Goal: Obtain resource: Obtain resource

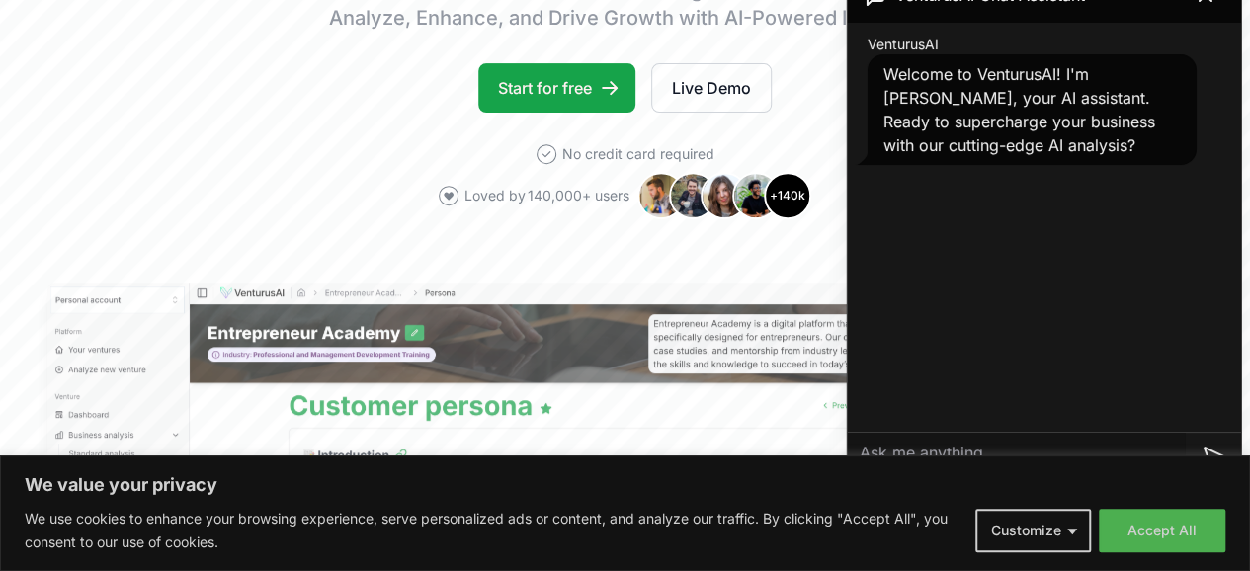
scroll to position [332, 0]
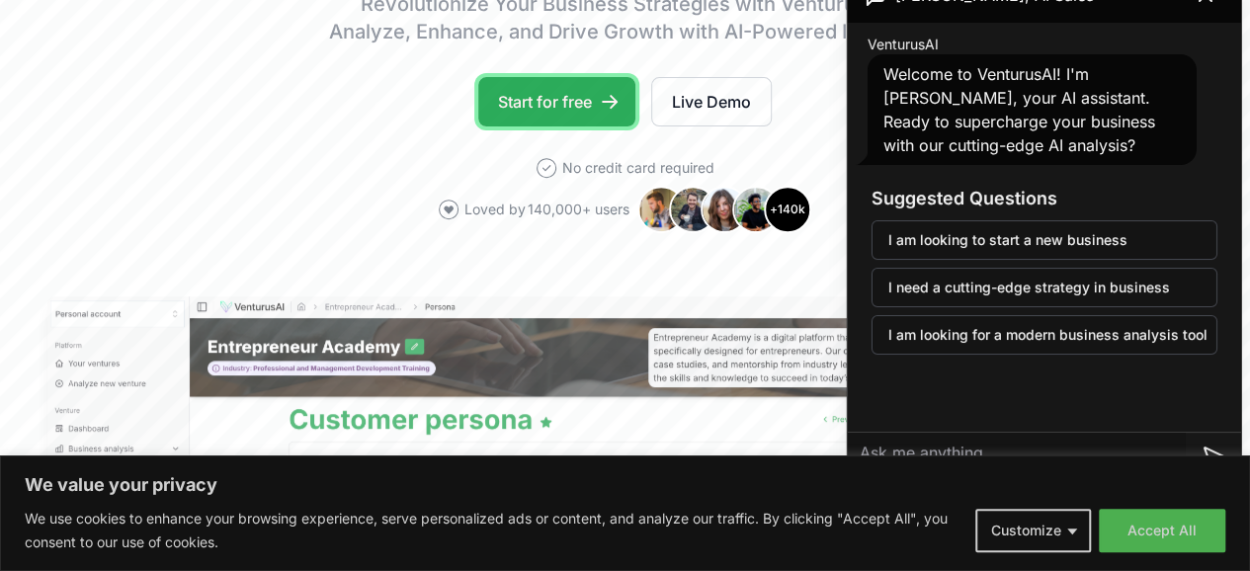
click at [533, 122] on link "Start for free" at bounding box center [556, 101] width 157 height 49
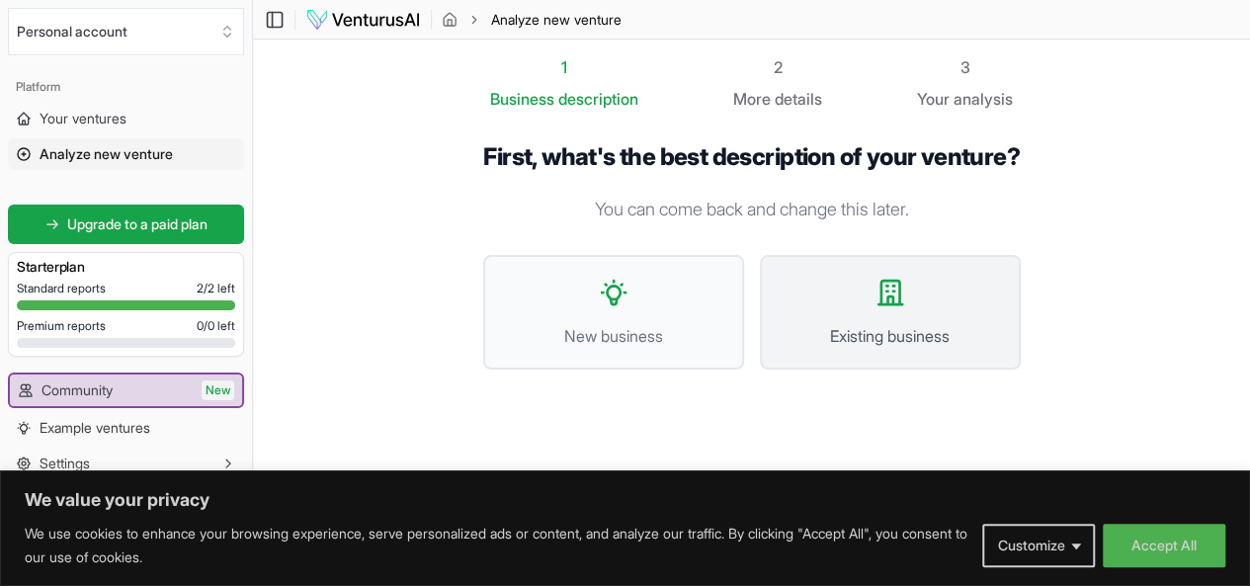
click at [875, 296] on button "Existing business" at bounding box center [890, 312] width 261 height 115
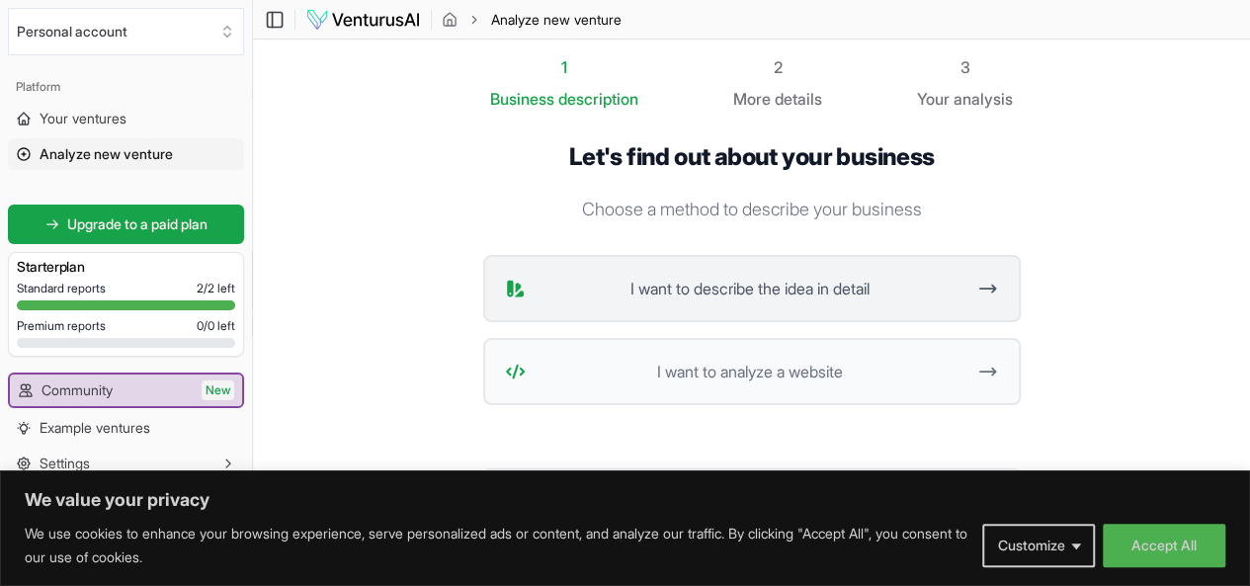
click at [857, 283] on span "I want to describe the idea in detail" at bounding box center [749, 289] width 433 height 24
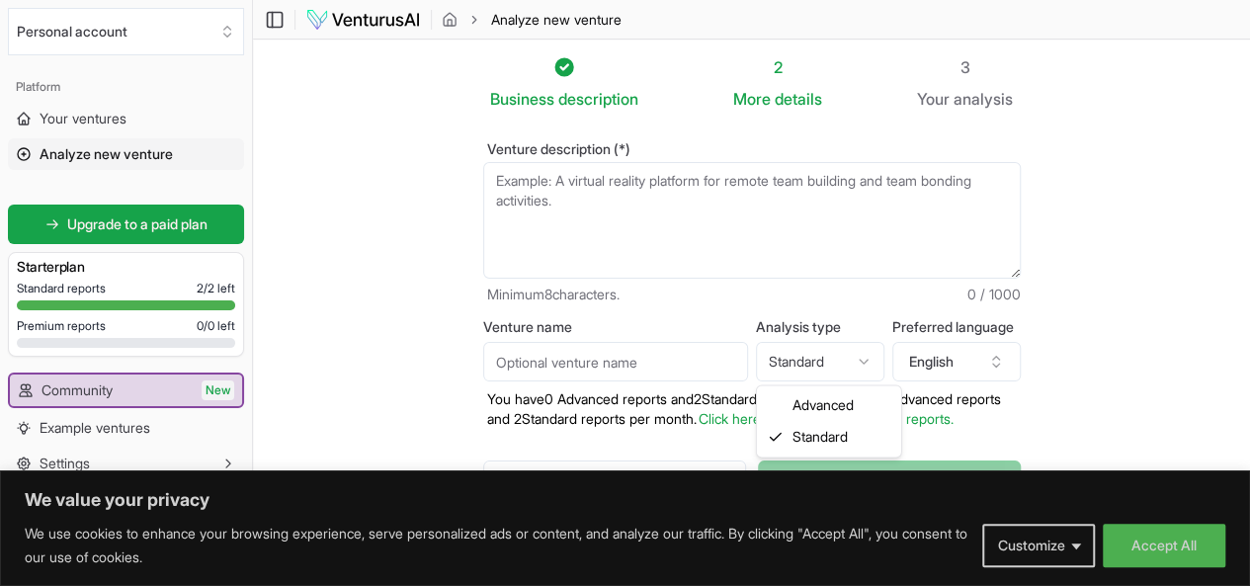
click at [826, 361] on html "We value your privacy We use cookies to enhance your browsing experience, serve…" at bounding box center [625, 293] width 1250 height 586
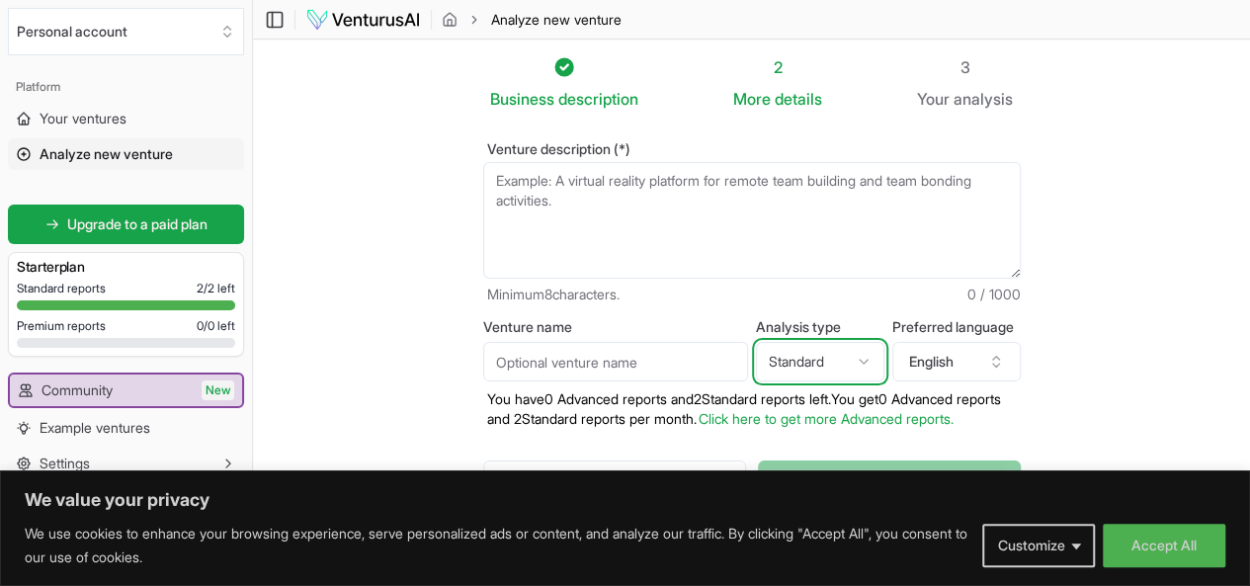
click at [826, 361] on html "We value your privacy We use cookies to enhance your browsing experience, serve…" at bounding box center [625, 293] width 1250 height 586
click at [574, 181] on textarea "Venture description (*)" at bounding box center [751, 220] width 537 height 117
paste textarea "INNOVATIVE WAYS TO HELP ENTER NEW MARKETS."
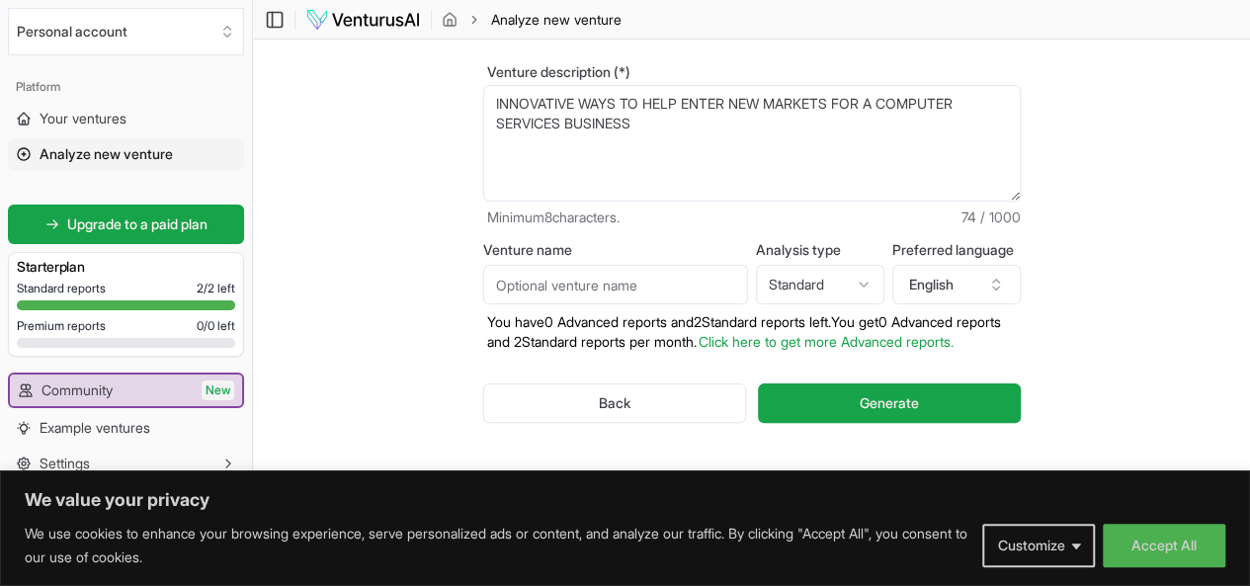
scroll to position [92, 0]
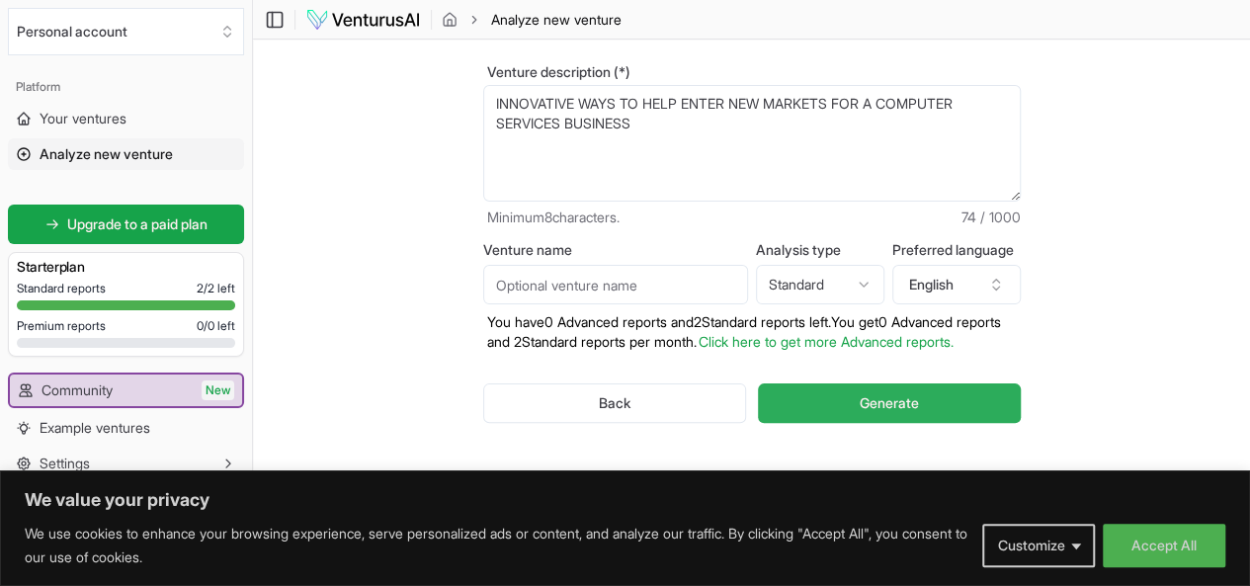
type textarea "INNOVATIVE WAYS TO HELP ENTER NEW MARKETS FOR A COMPUTER SERVICES BUSINESS"
click at [915, 393] on span "Generate" at bounding box center [889, 403] width 59 height 20
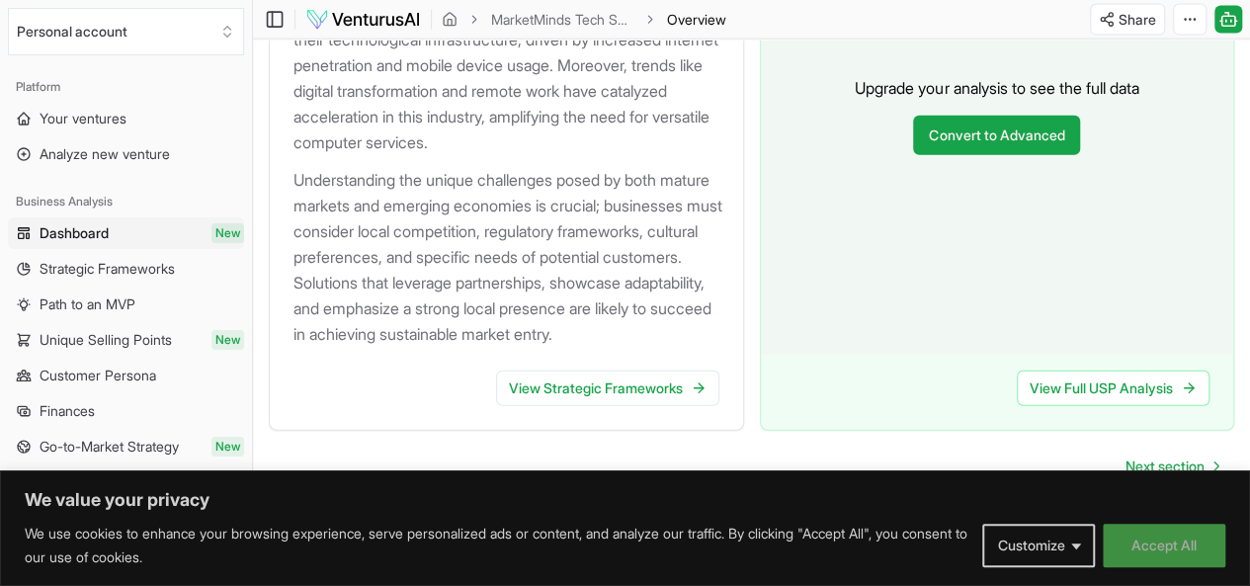
scroll to position [2393, 0]
click at [1170, 456] on span "Next section" at bounding box center [1164, 466] width 79 height 20
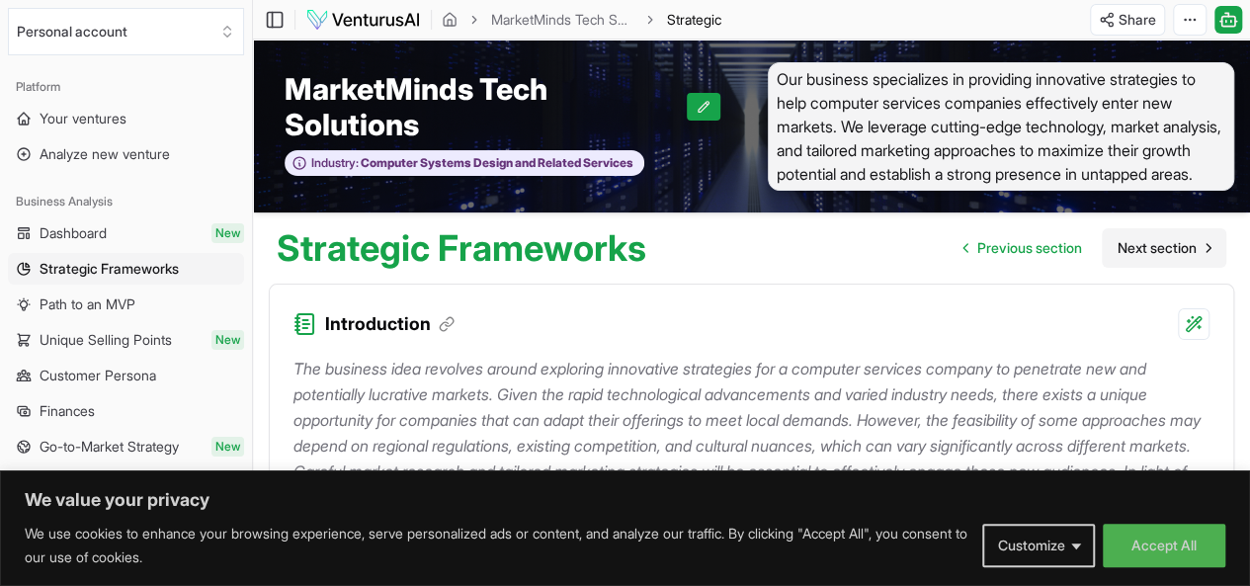
click at [1166, 258] on span "Next section" at bounding box center [1156, 248] width 79 height 20
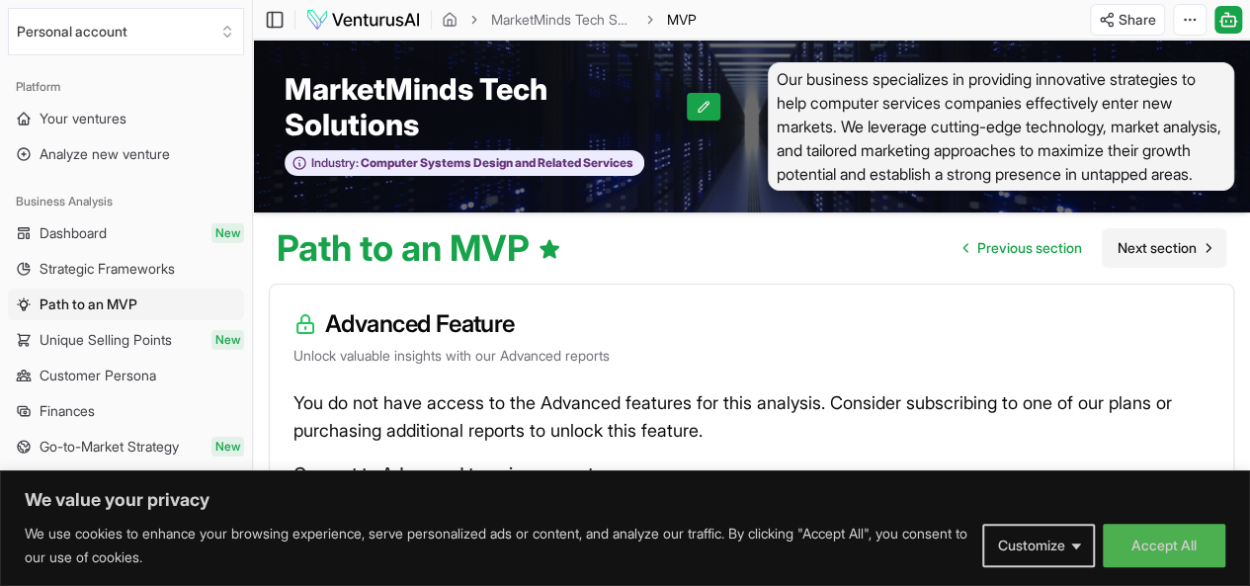
click at [1166, 258] on span "Next section" at bounding box center [1156, 248] width 79 height 20
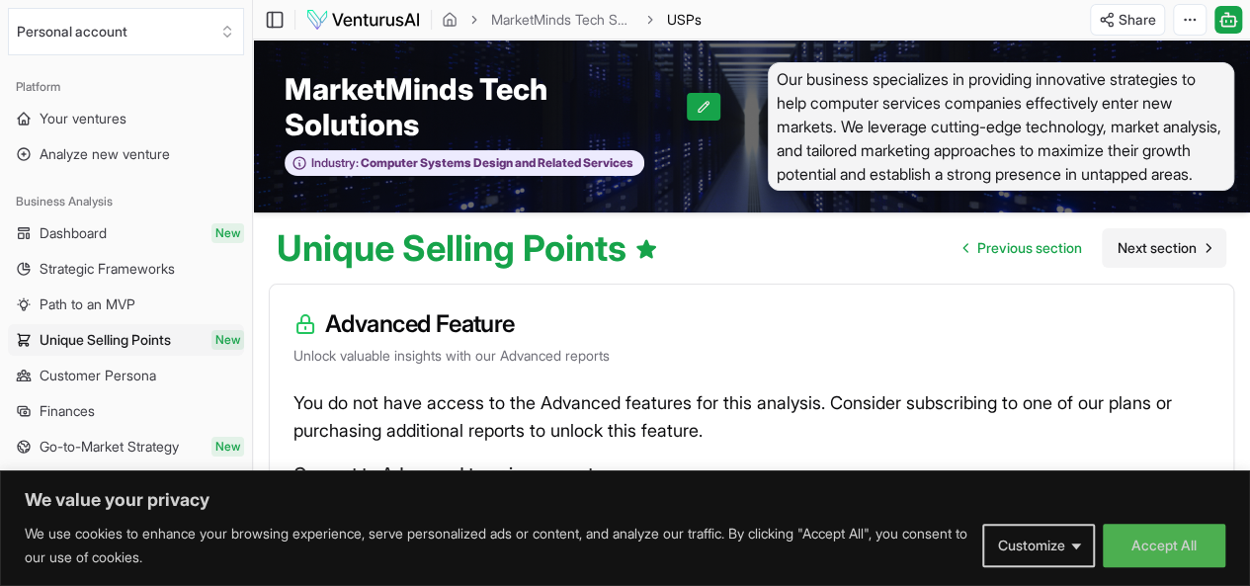
click at [1166, 258] on span "Next section" at bounding box center [1156, 248] width 79 height 20
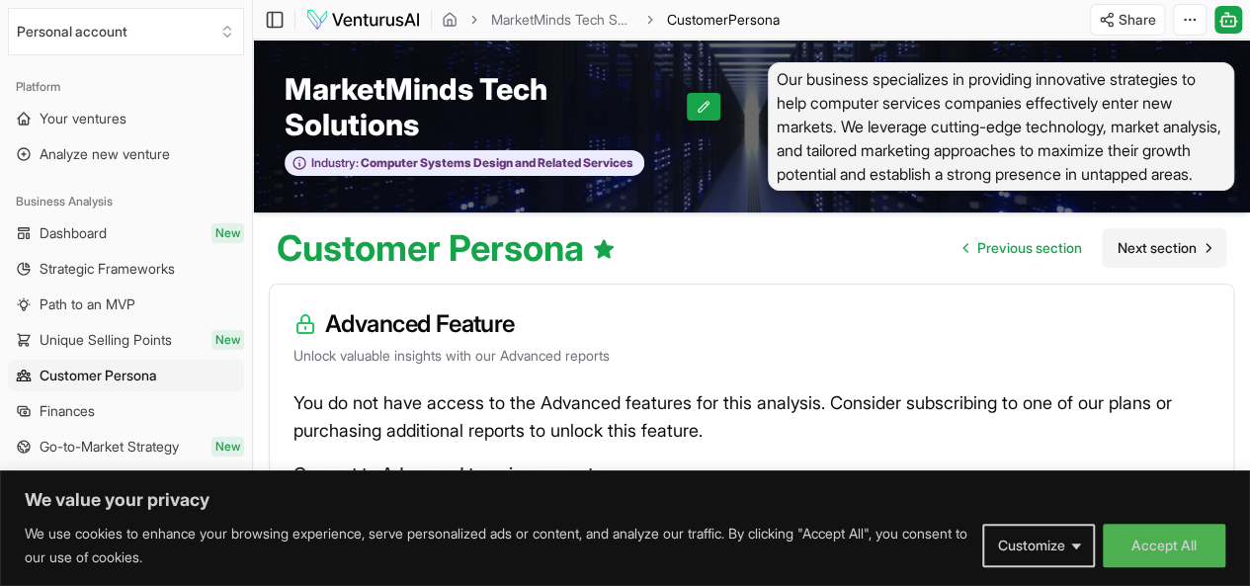
click at [1166, 258] on span "Next section" at bounding box center [1156, 248] width 79 height 20
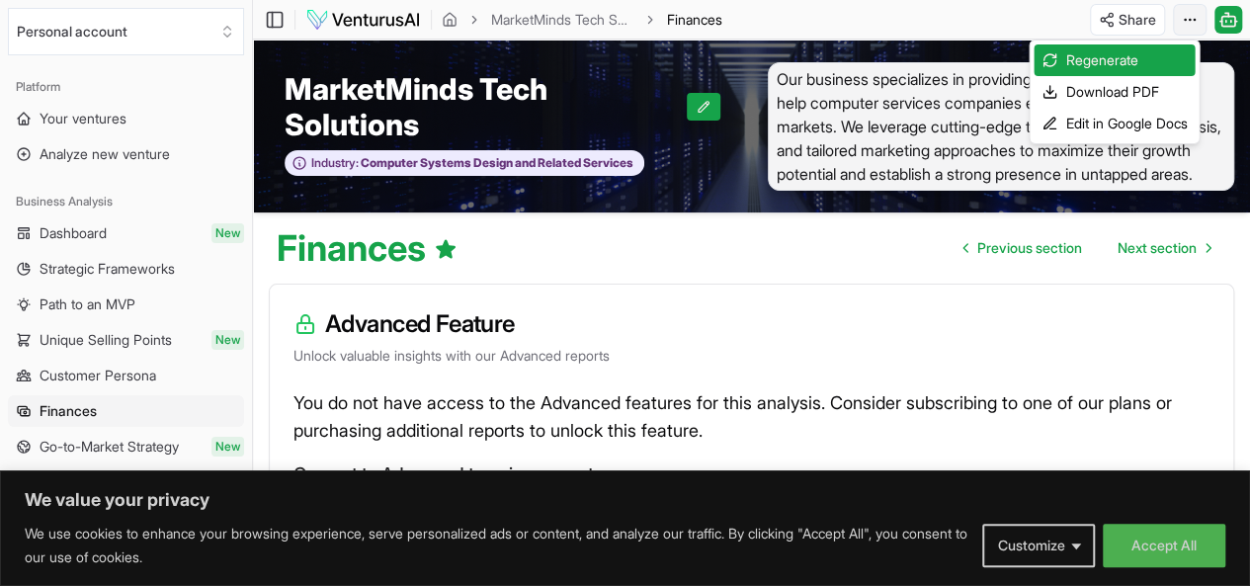
click at [1192, 26] on html "We value your privacy We use cookies to enhance your browsing experience, serve…" at bounding box center [625, 293] width 1250 height 586
click at [944, 19] on html "We value your privacy We use cookies to enhance your browsing experience, serve…" at bounding box center [625, 293] width 1250 height 586
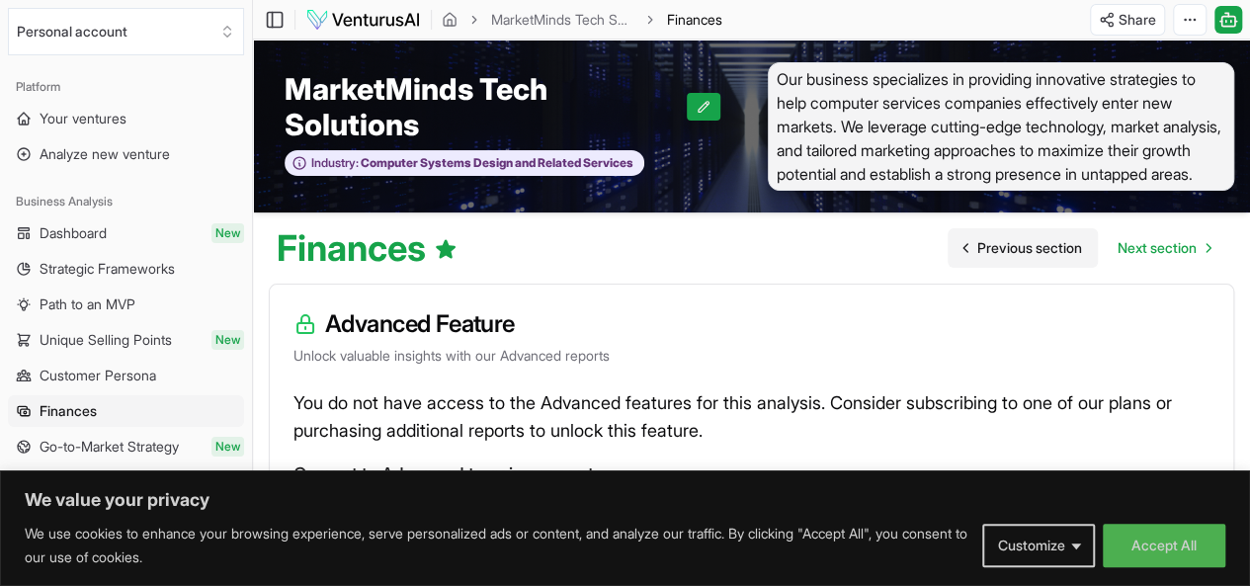
click at [1047, 258] on span "Previous section" at bounding box center [1029, 248] width 105 height 20
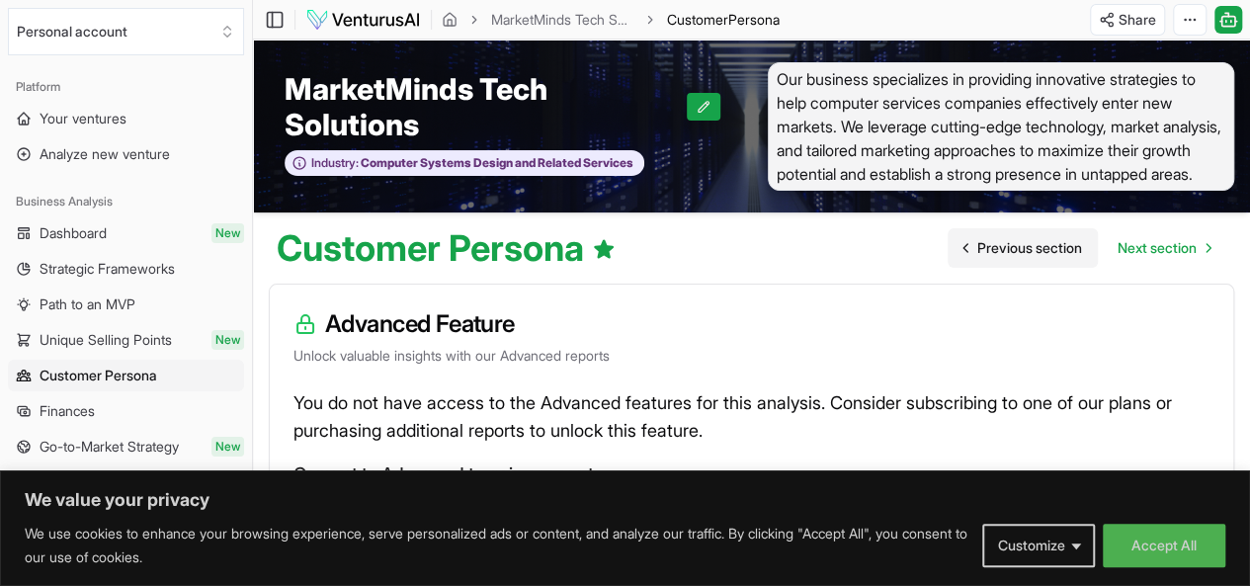
click at [1047, 258] on span "Previous section" at bounding box center [1029, 248] width 105 height 20
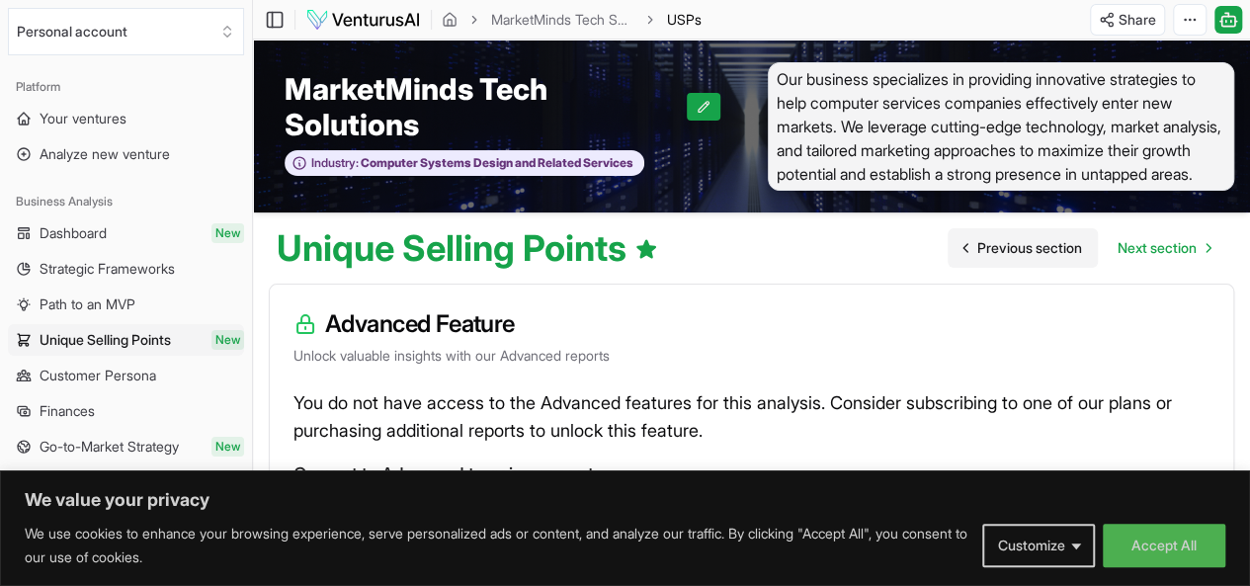
click at [1047, 258] on span "Previous section" at bounding box center [1029, 248] width 105 height 20
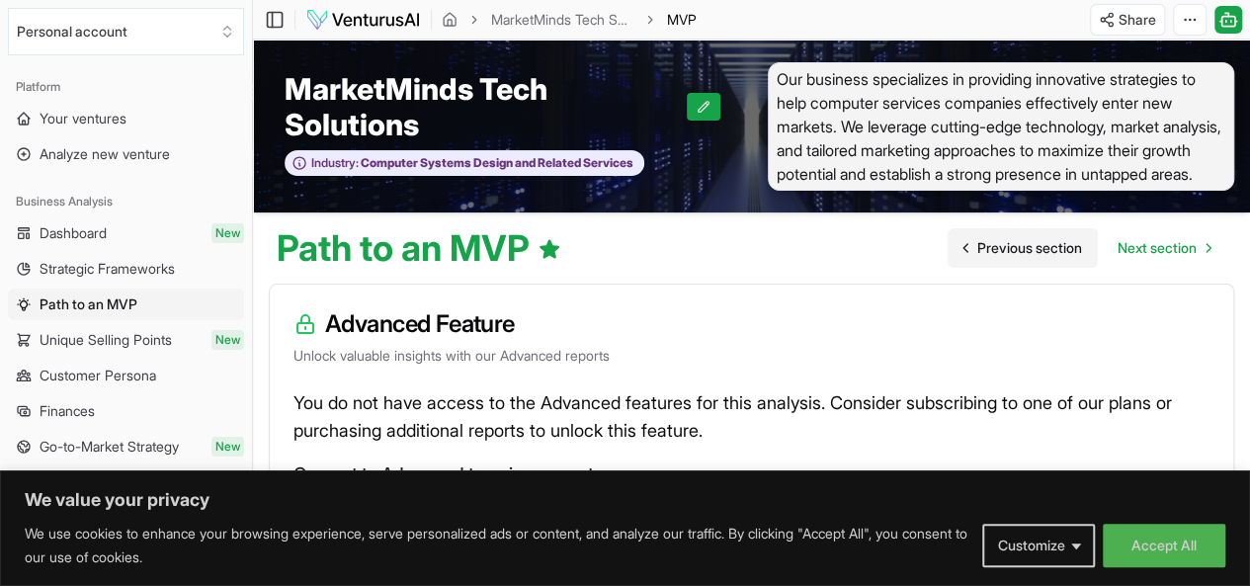
click at [1047, 258] on span "Previous section" at bounding box center [1029, 248] width 105 height 20
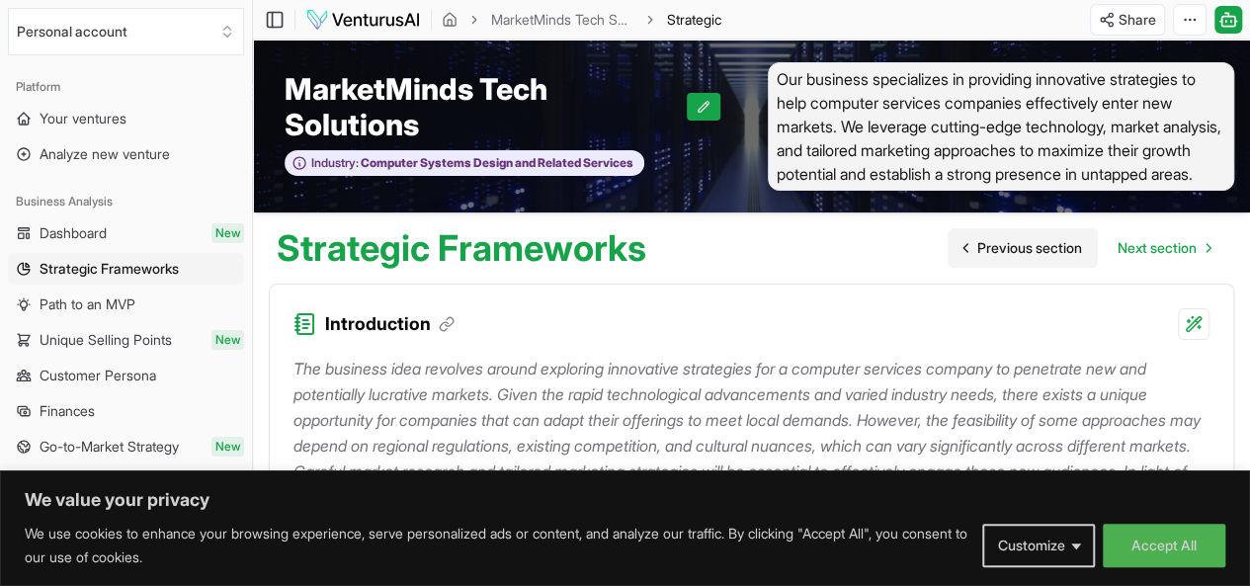
click at [1047, 258] on span "Previous section" at bounding box center [1029, 248] width 105 height 20
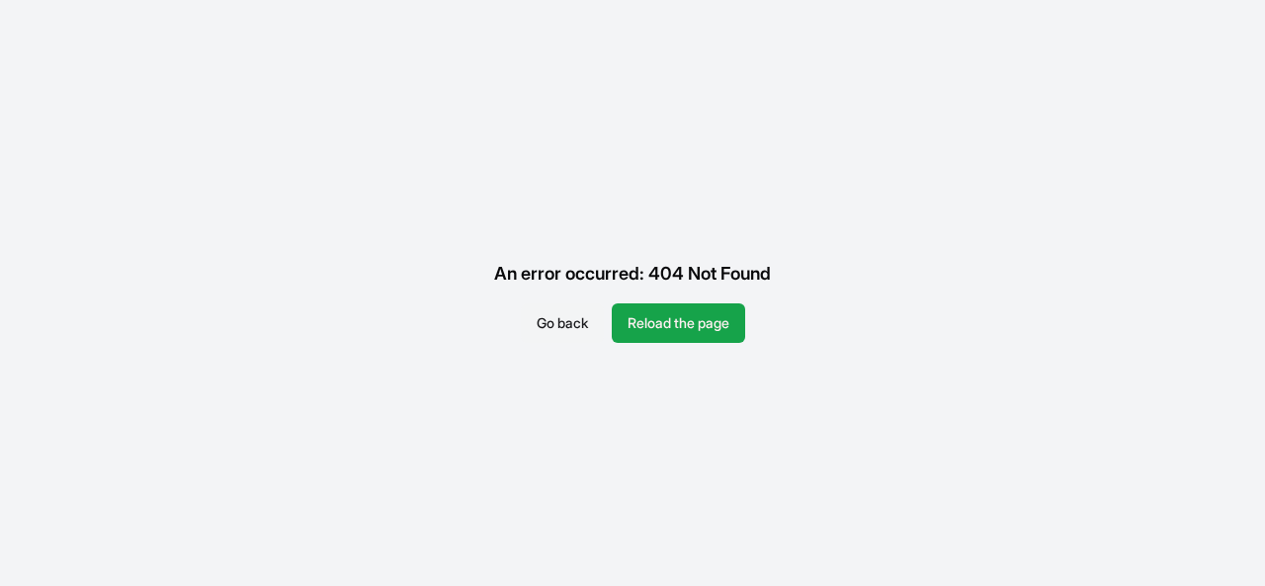
click at [552, 322] on button "Go back" at bounding box center [562, 323] width 83 height 40
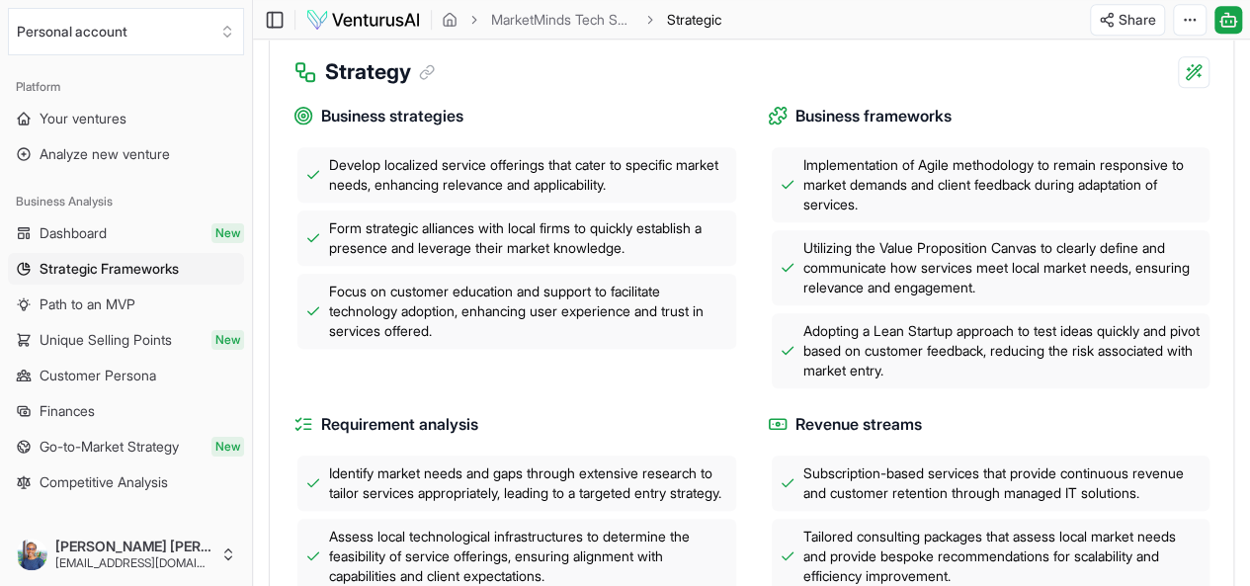
scroll to position [638, 0]
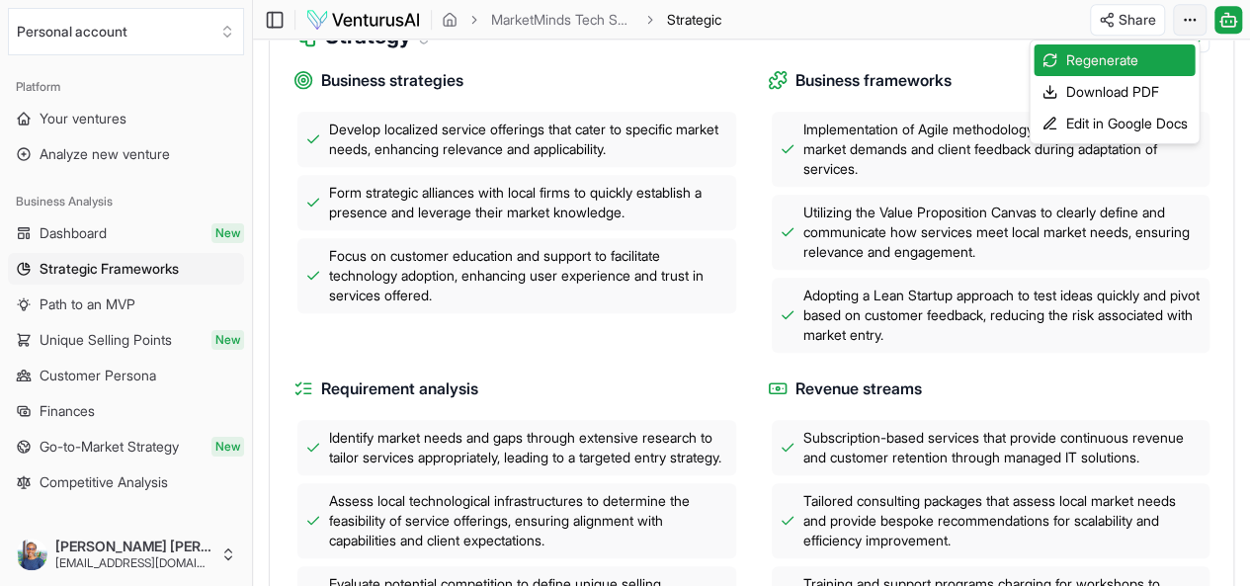
click at [1144, 89] on div "Download PDF" at bounding box center [1113, 92] width 161 height 32
